Goal: Task Accomplishment & Management: Manage account settings

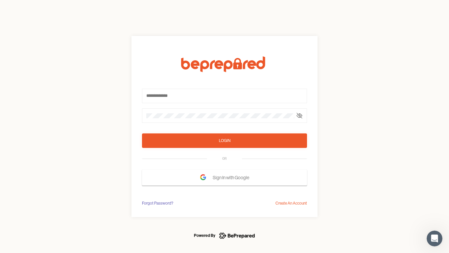
click at [225, 126] on form "Login OR Sign In with Google" at bounding box center [224, 120] width 165 height 129
click at [300, 115] on icon at bounding box center [299, 115] width 5 height 5
click at [225, 140] on div "Login" at bounding box center [225, 140] width 12 height 7
click at [225, 177] on span "Sign In with Google" at bounding box center [233, 177] width 40 height 12
click at [157, 203] on div "Forgot Password?" at bounding box center [157, 203] width 31 height 7
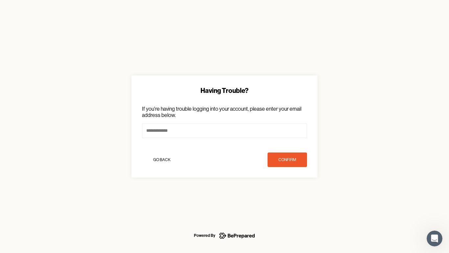
click at [291, 203] on div "Having Trouble? If you're having trouble logging into your account, please ente…" at bounding box center [224, 126] width 449 height 253
click at [435, 238] on icon "Open Intercom Messenger" at bounding box center [435, 238] width 11 height 11
